Goal: Information Seeking & Learning: Learn about a topic

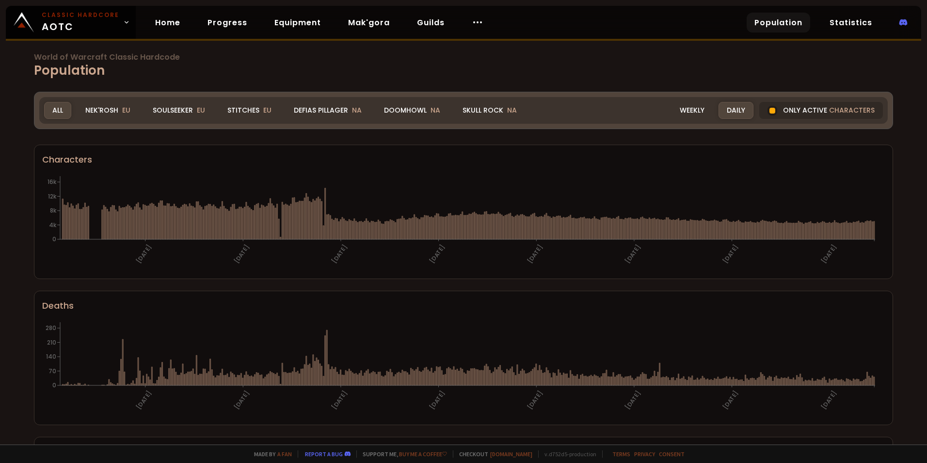
click at [96, 109] on div "Nek'Rosh EU" at bounding box center [108, 110] width 62 height 17
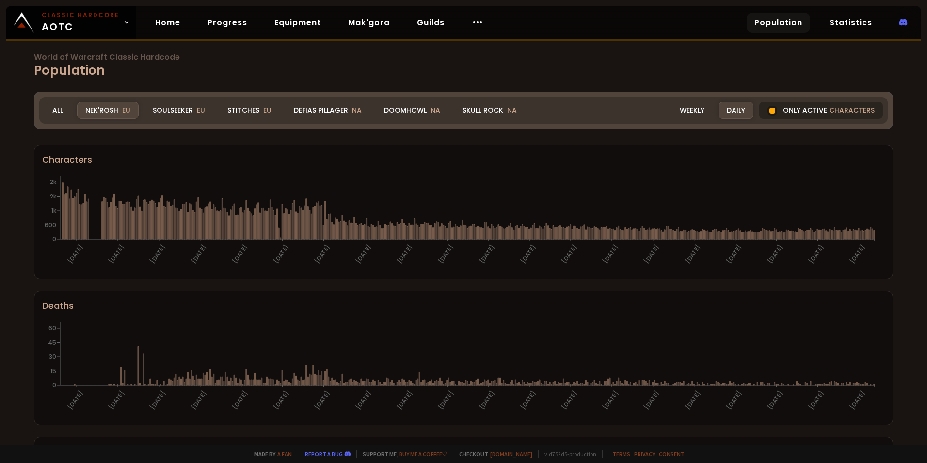
click at [809, 108] on div "Only active characters" at bounding box center [821, 110] width 124 height 17
click at [238, 22] on link "Progress" at bounding box center [227, 23] width 55 height 20
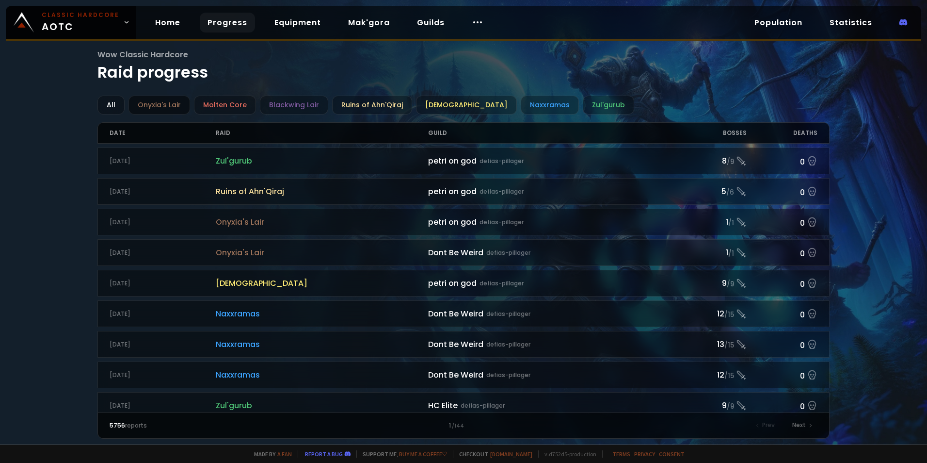
click at [161, 110] on div "Onyxia's Lair" at bounding box center [160, 105] width 62 height 19
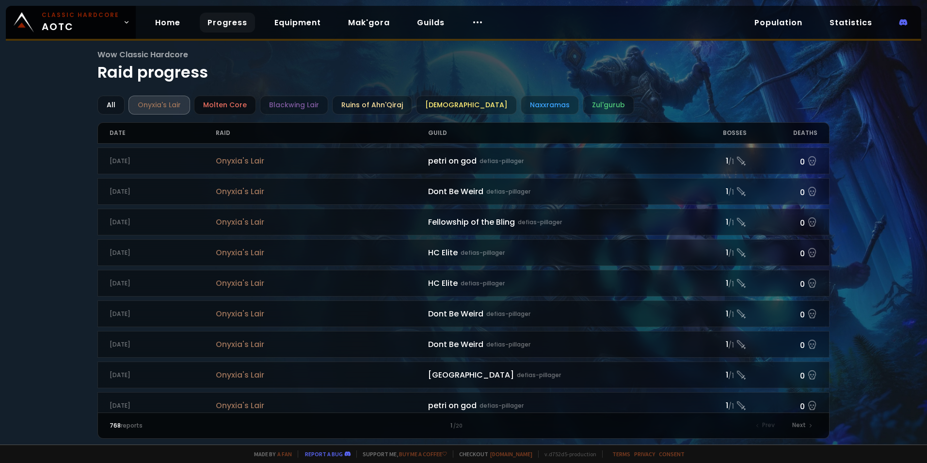
click at [231, 111] on div "Molten Core" at bounding box center [225, 105] width 62 height 19
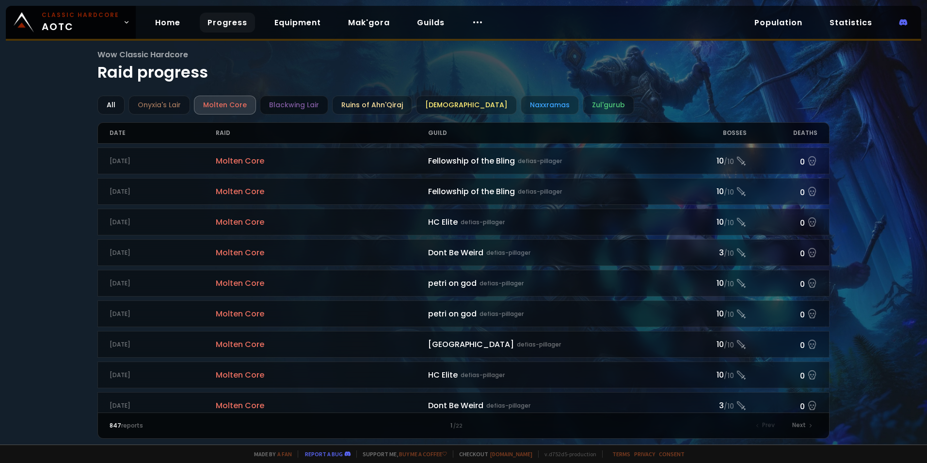
click at [296, 104] on div "Blackwing Lair" at bounding box center [294, 105] width 68 height 19
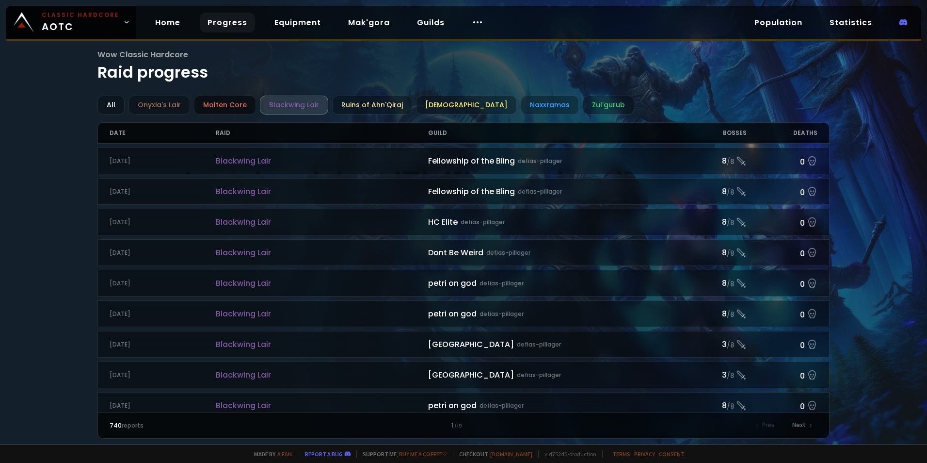
click at [239, 101] on div "Molten Core" at bounding box center [225, 105] width 62 height 19
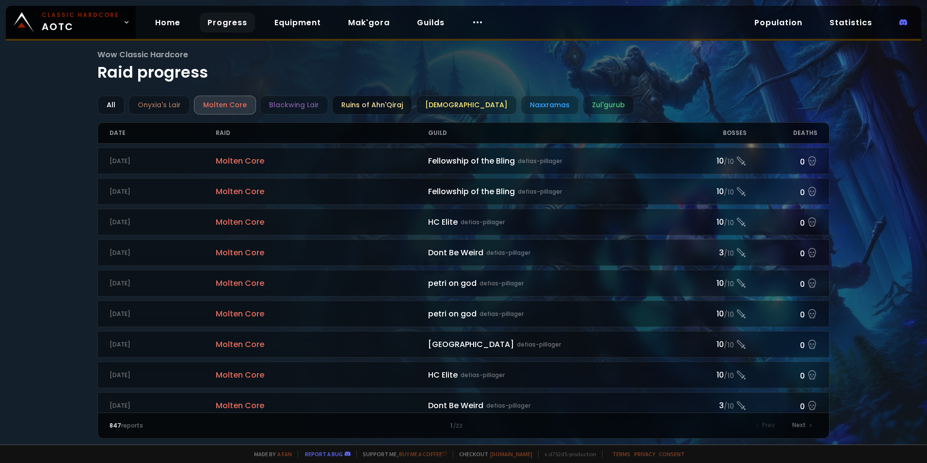
click at [374, 109] on div "Ruins of Ahn'Qiraj" at bounding box center [372, 105] width 80 height 19
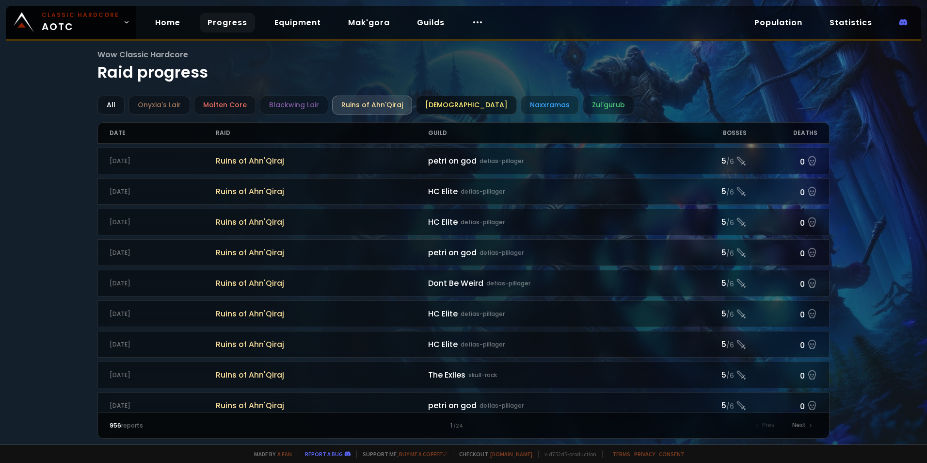
click at [449, 101] on div "Ahn'Qiraj Temple" at bounding box center [466, 105] width 101 height 19
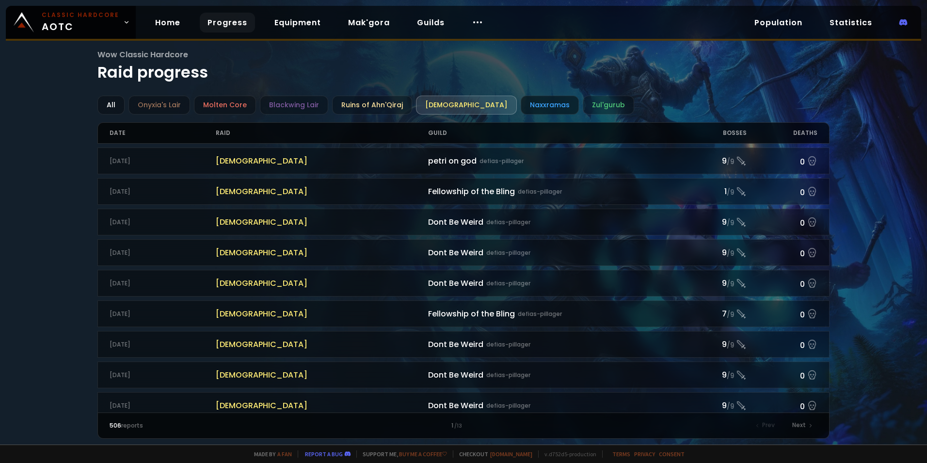
click at [521, 104] on div "Naxxramas" at bounding box center [550, 105] width 58 height 19
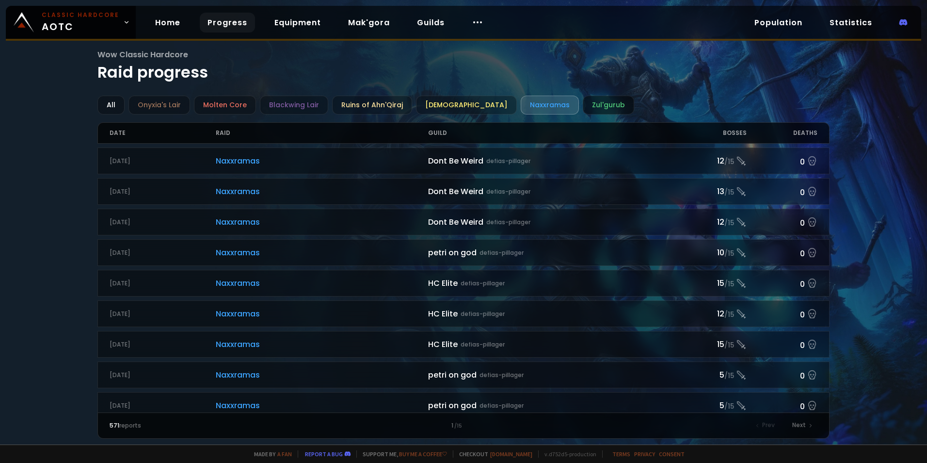
click at [583, 108] on div "Zul'gurub" at bounding box center [608, 105] width 51 height 19
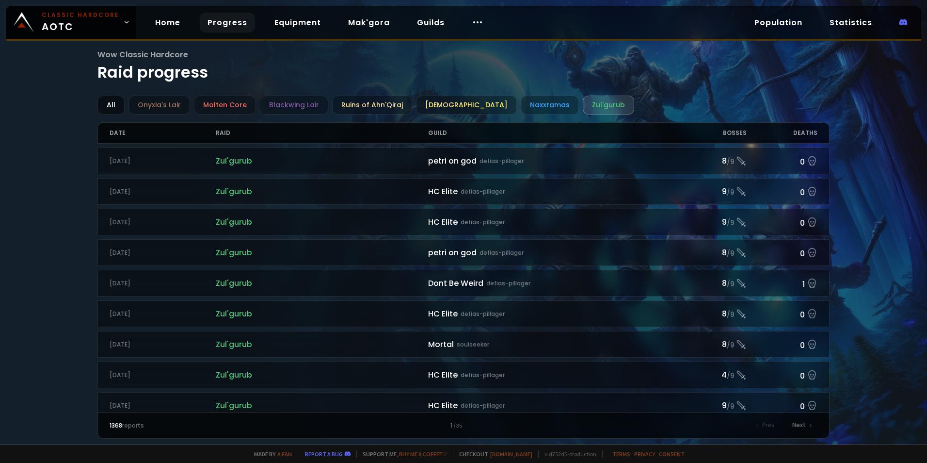
click at [106, 105] on div "All" at bounding box center [110, 105] width 27 height 19
